Goal: Ask a question

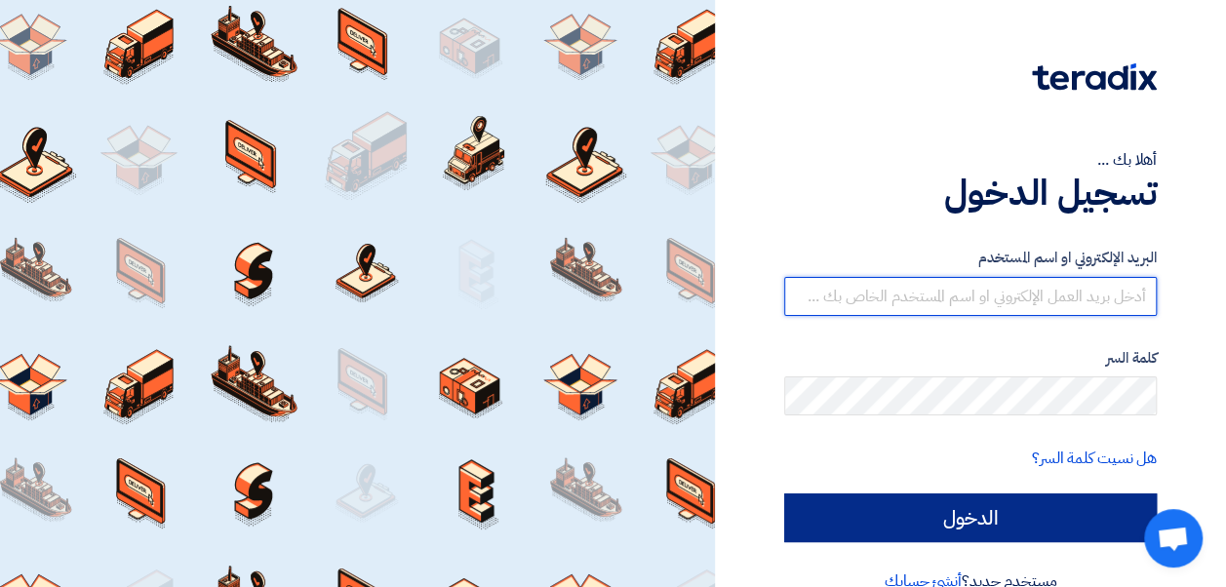
type input "Ayten.elshami@globnetwork.net"
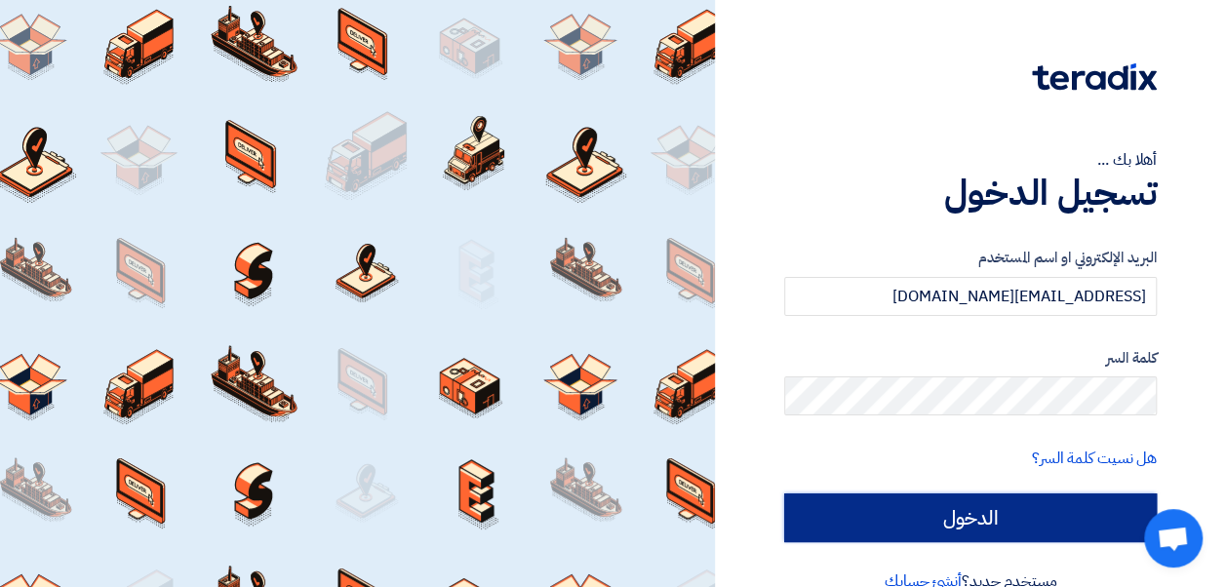
click at [876, 520] on input "الدخول" at bounding box center [970, 518] width 373 height 49
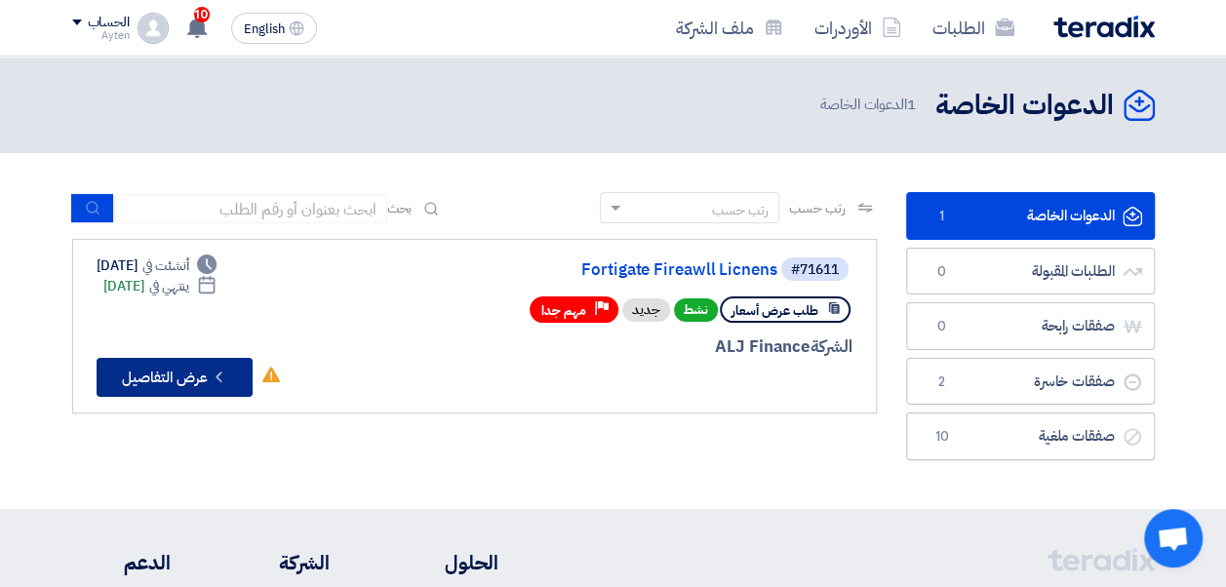
click at [155, 364] on button "Check details عرض التفاصيل" at bounding box center [175, 377] width 156 height 39
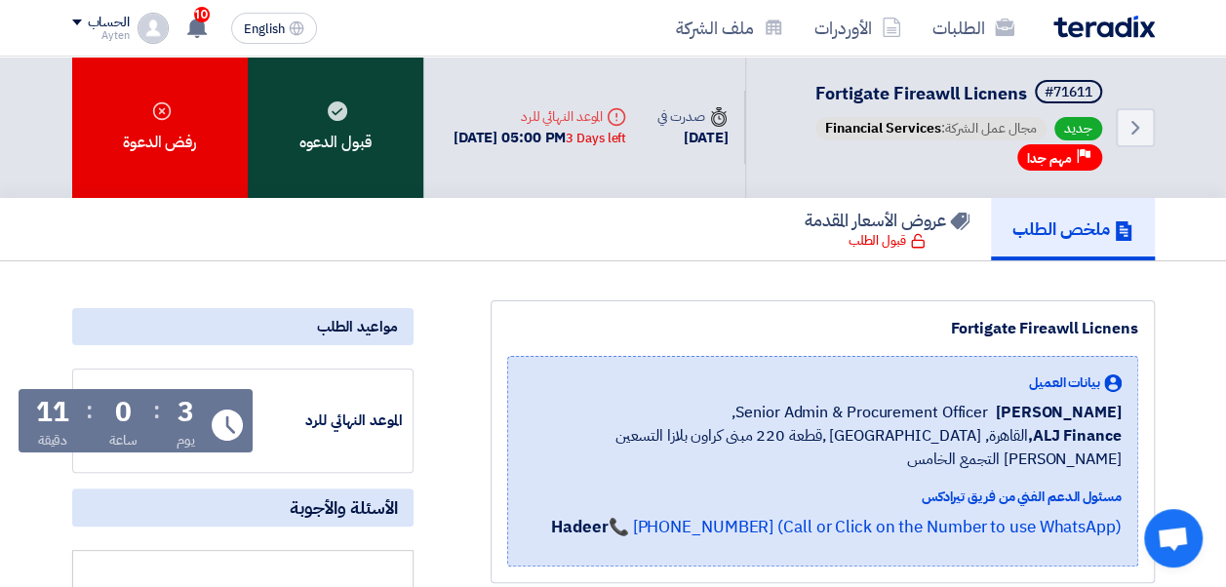
click at [336, 106] on use at bounding box center [338, 111] width 20 height 20
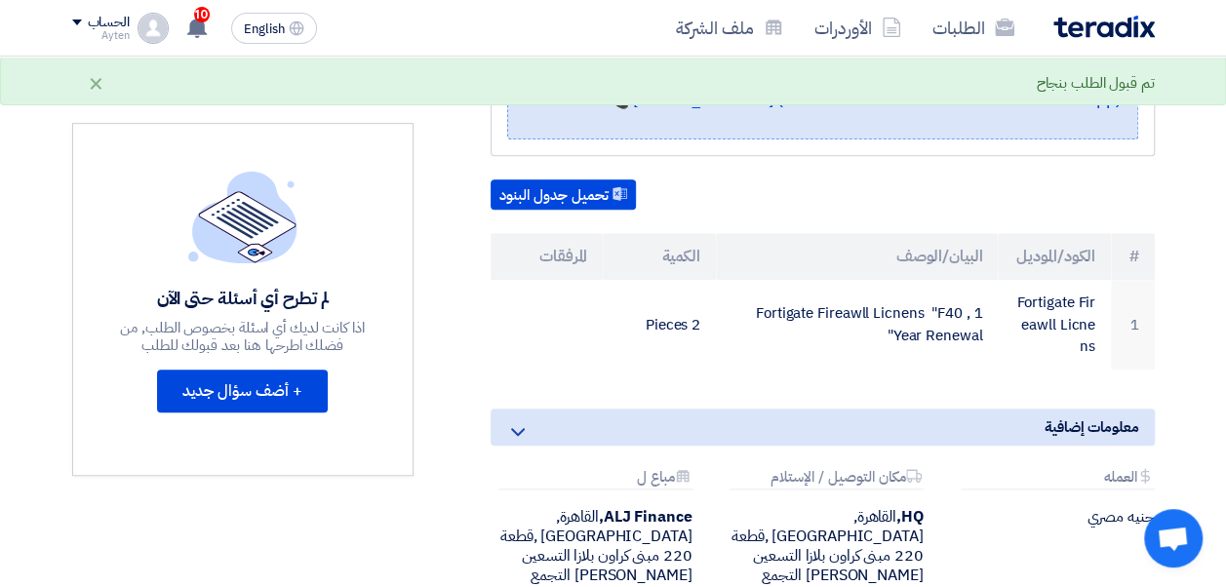
scroll to position [423, 0]
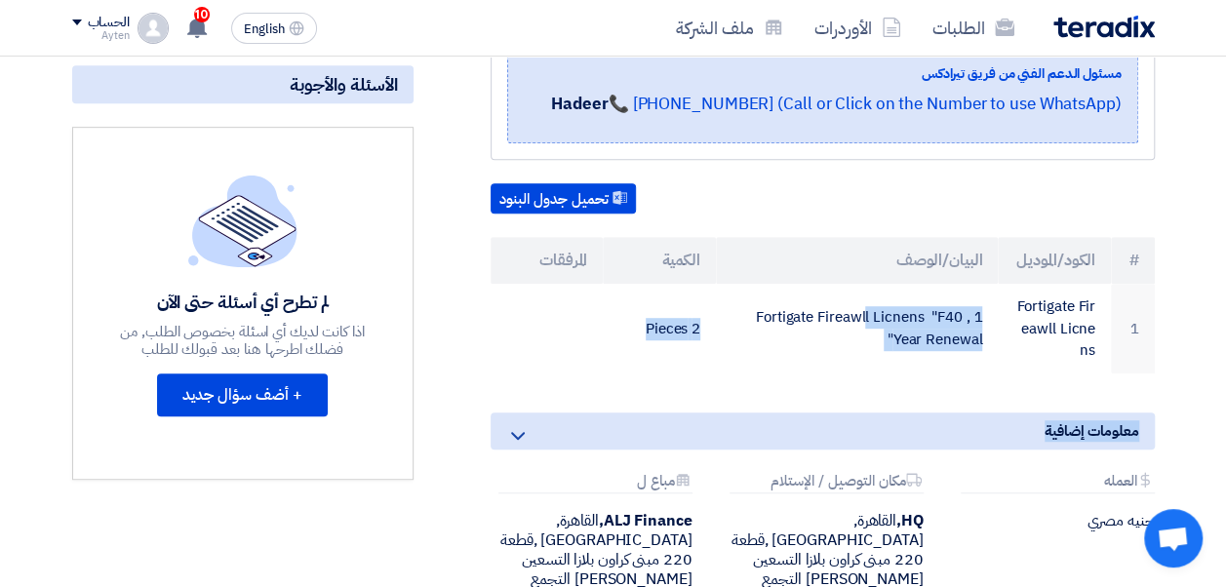
drag, startPoint x: 978, startPoint y: 312, endPoint x: 1018, endPoint y: 379, distance: 78.3
click at [1018, 379] on div "Fortigate Fireawll Licnens بيانات العميل [PERSON_NAME] Senior Admin & Procureme…" at bounding box center [798, 266] width 741 height 778
drag, startPoint x: 1018, startPoint y: 379, endPoint x: 903, endPoint y: 380, distance: 115.1
click at [903, 380] on div "Fortigate Fireawll Licnens بيانات العميل [PERSON_NAME] Senior Admin & Procureme…" at bounding box center [798, 266] width 741 height 778
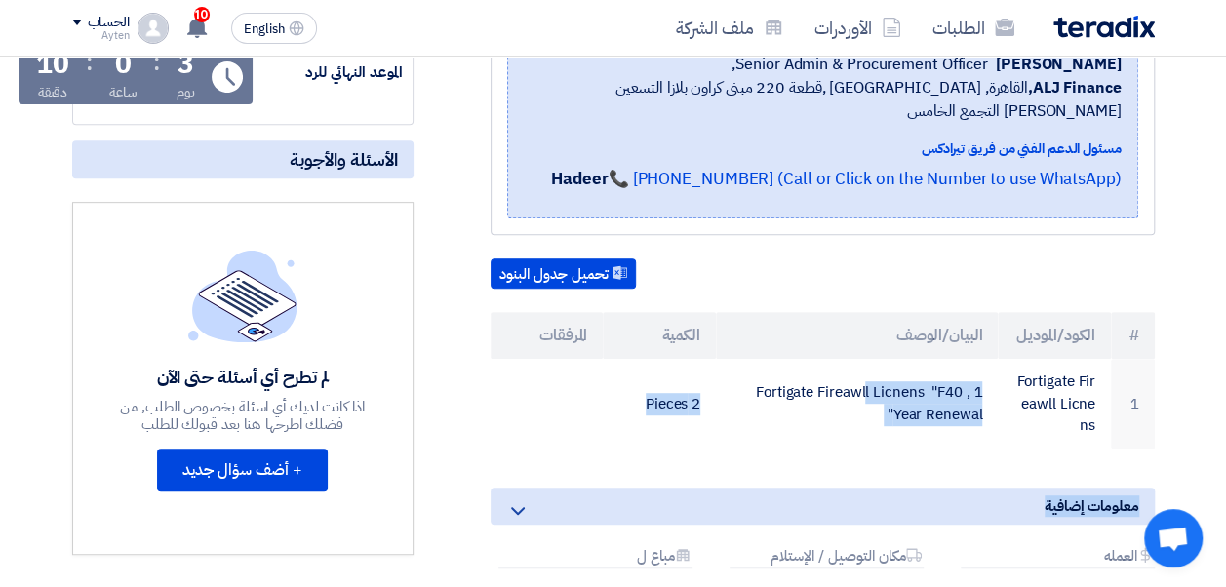
scroll to position [345, 0]
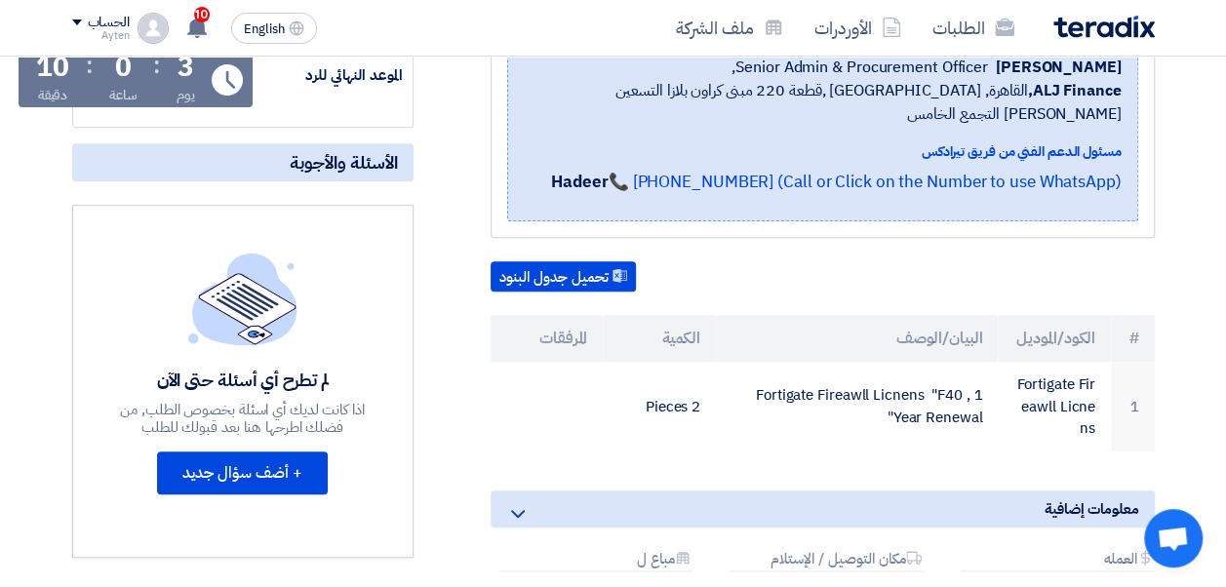
click at [786, 278] on div "تحميل جدول البنود" at bounding box center [823, 276] width 664 height 31
click at [1005, 181] on link "📞 [PHONE_NUMBER] (Call or Click on the Number to use WhatsApp)" at bounding box center [865, 182] width 513 height 24
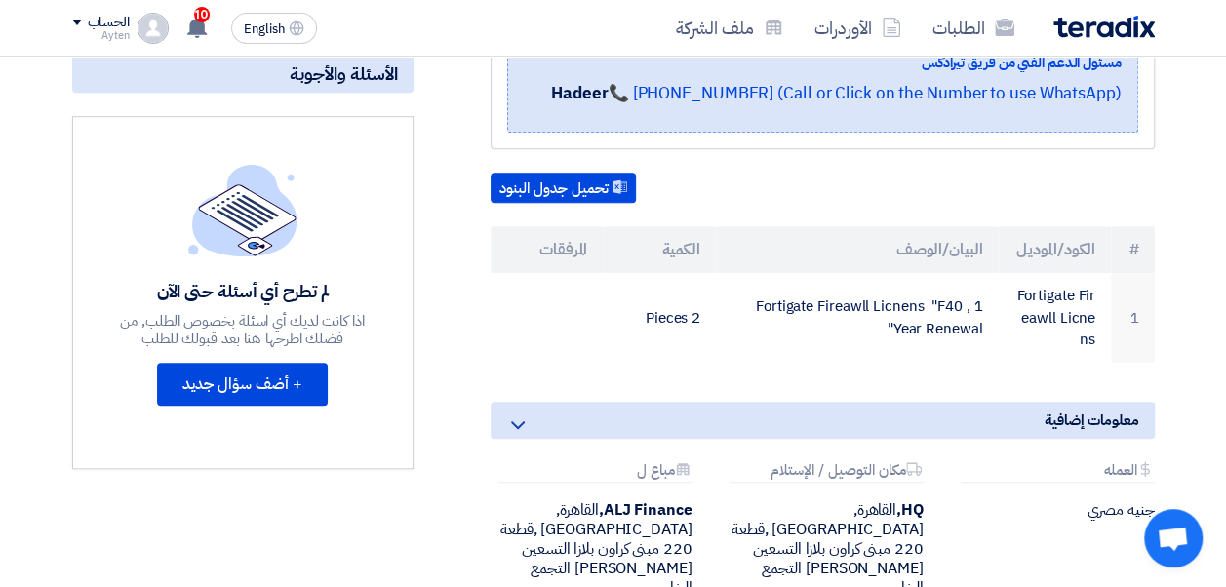
scroll to position [432, 0]
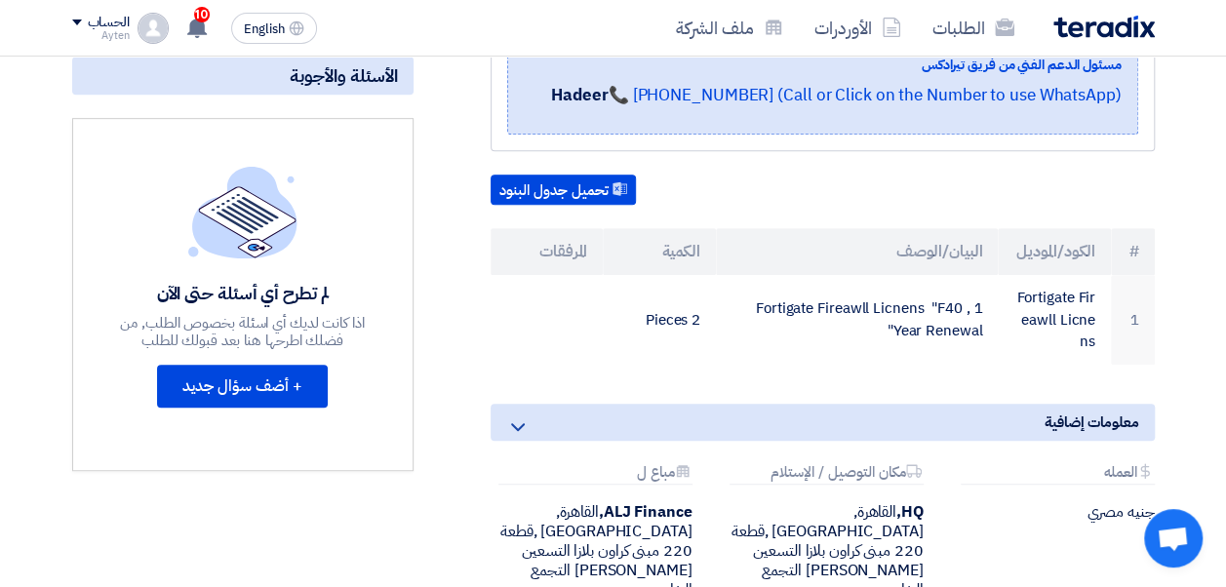
click at [464, 261] on div "Fortigate Fireawll Licnens بيانات العميل [PERSON_NAME] Senior Admin & Procureme…" at bounding box center [798, 257] width 741 height 778
click at [433, 353] on div "Fortigate Fireawll Licnens بيانات العميل [PERSON_NAME] Senior Admin & Procureme…" at bounding box center [798, 257] width 741 height 778
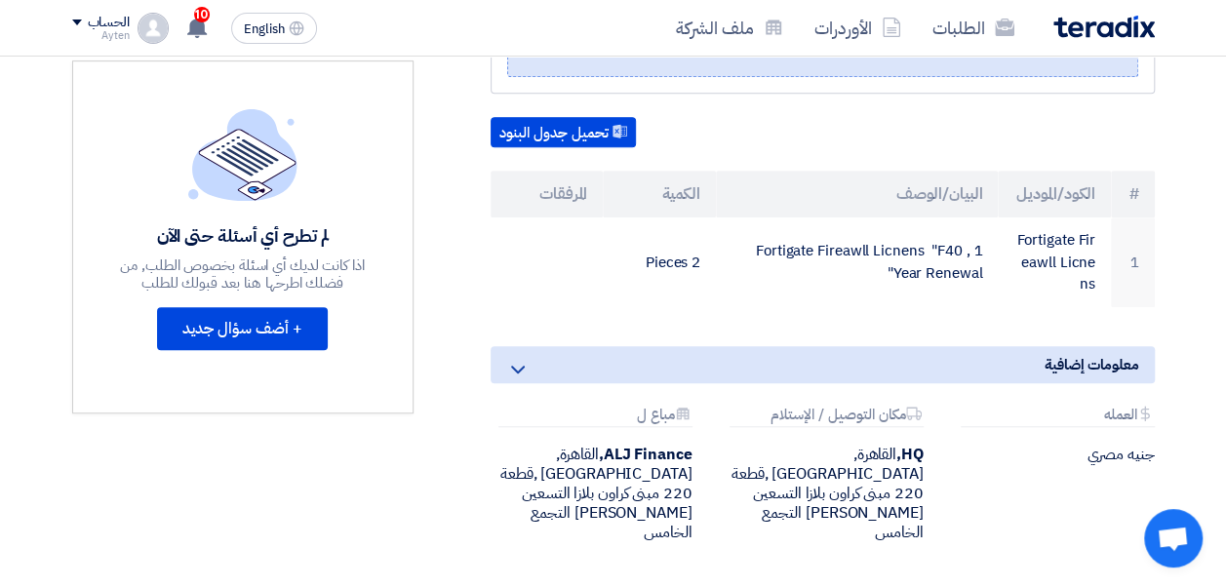
scroll to position [486, 0]
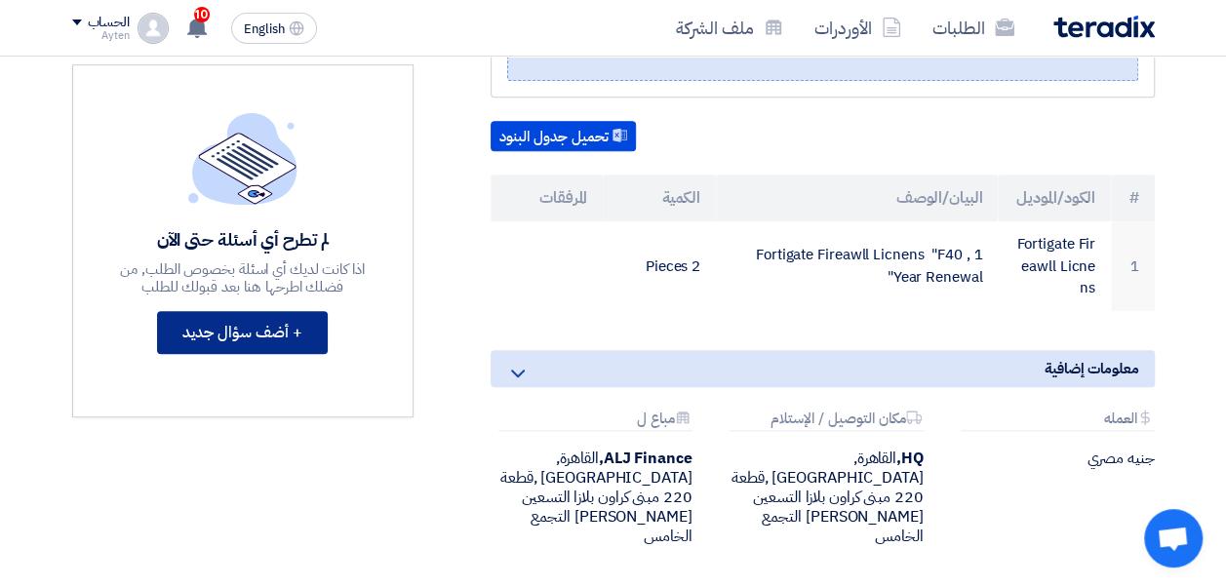
click at [222, 354] on button "+ أضف سؤال جديد" at bounding box center [242, 332] width 171 height 43
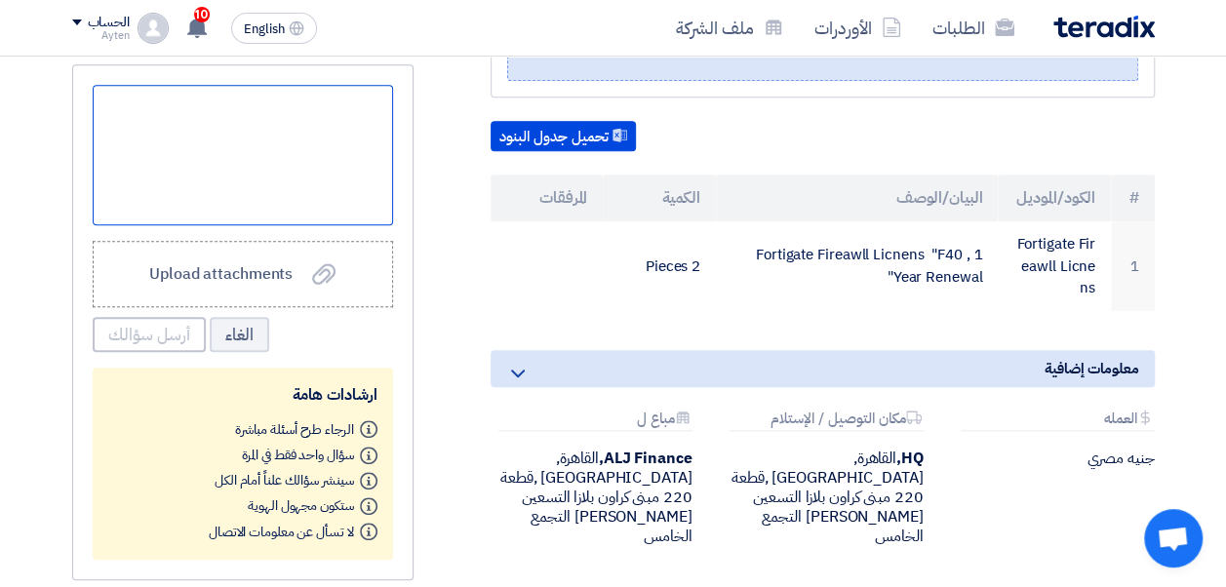
click at [340, 139] on div at bounding box center [243, 155] width 300 height 140
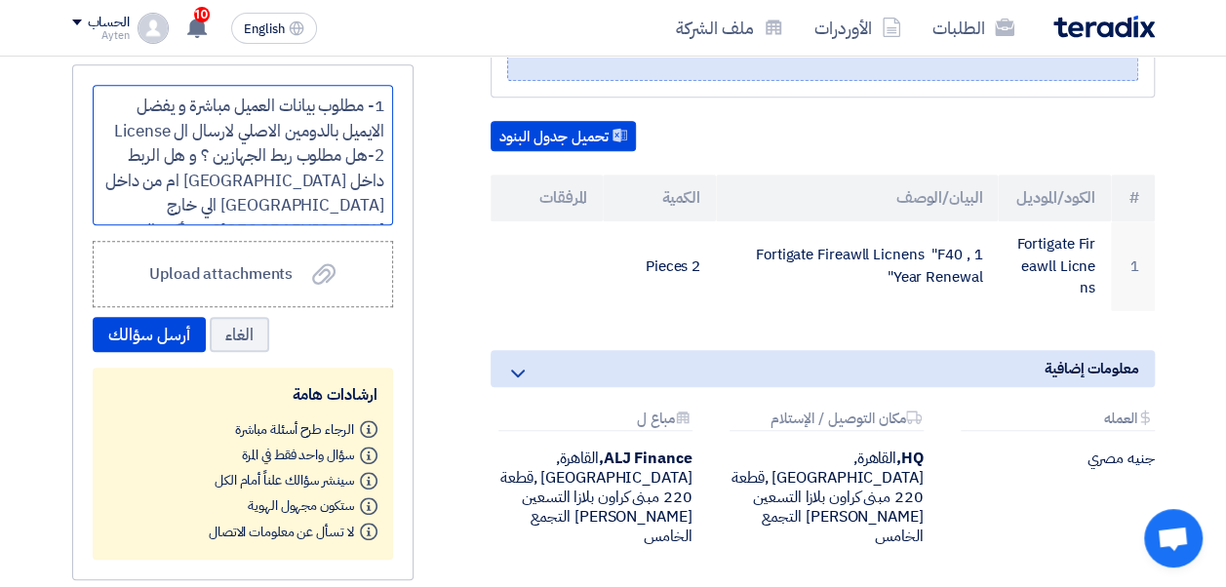
scroll to position [18, 0]
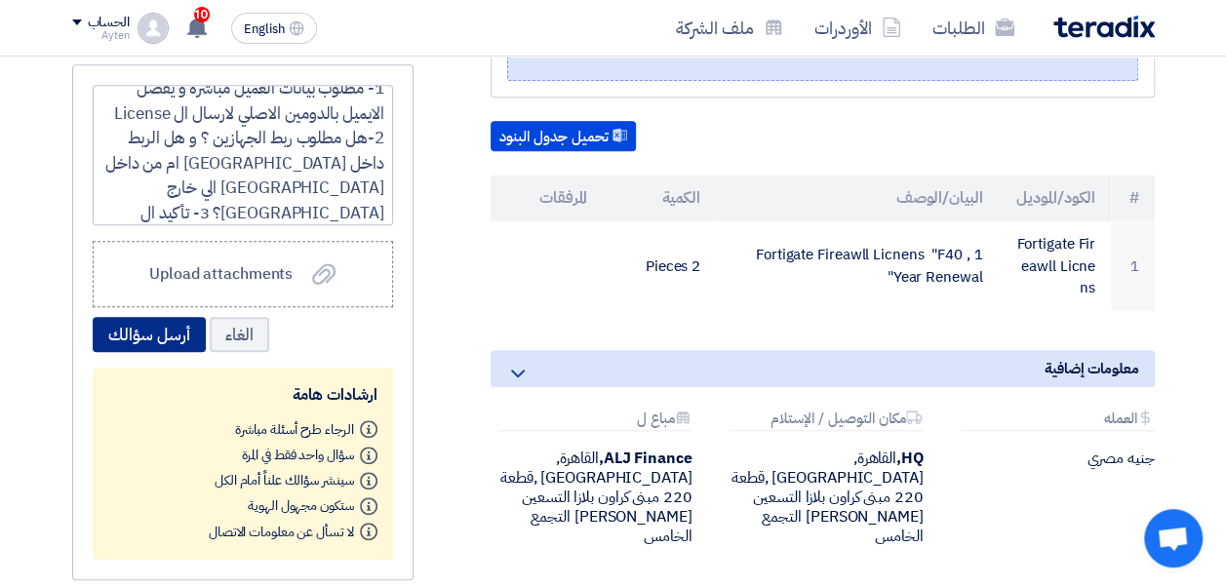
click at [162, 352] on button "أرسل سؤالك" at bounding box center [149, 334] width 113 height 35
